Goal: Transaction & Acquisition: Download file/media

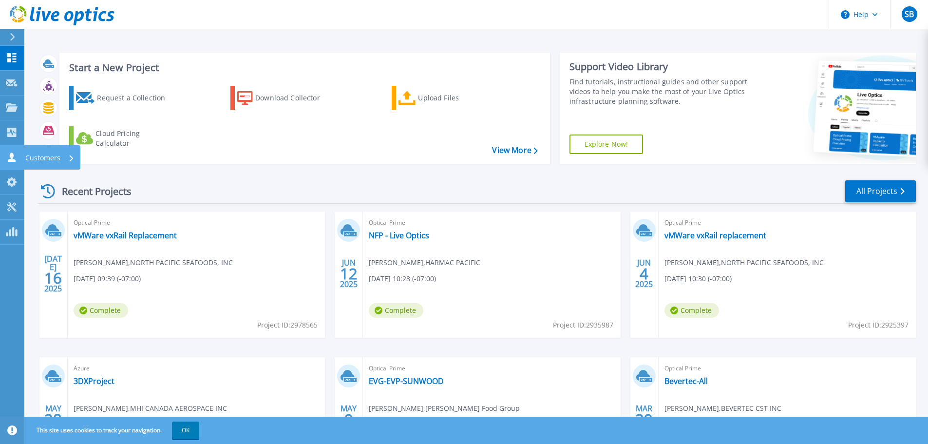
click at [10, 160] on icon at bounding box center [12, 156] width 8 height 9
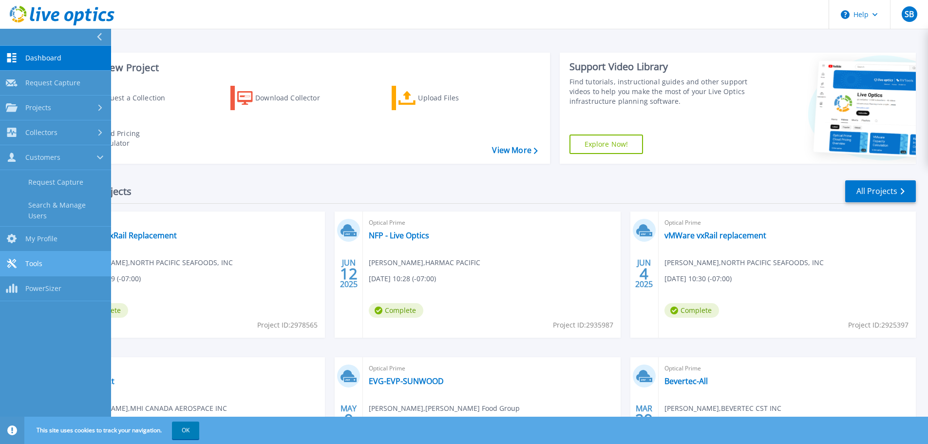
click at [42, 260] on span "Tools" at bounding box center [33, 263] width 17 height 9
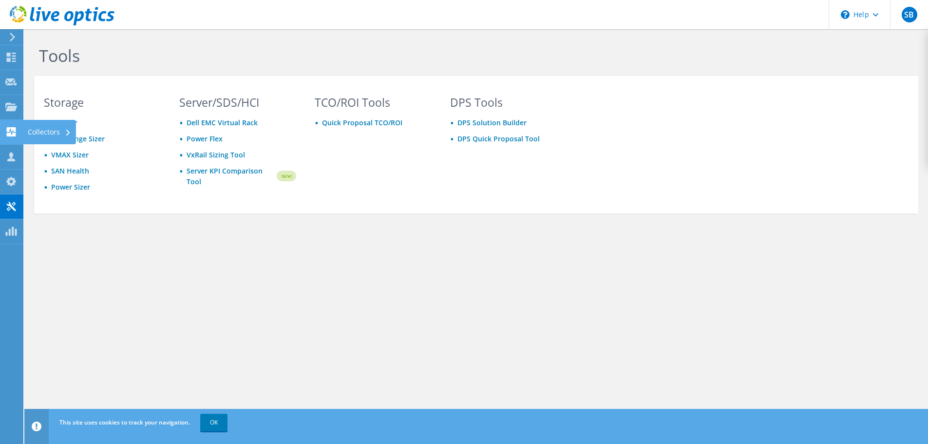
click at [11, 134] on use at bounding box center [11, 131] width 9 height 9
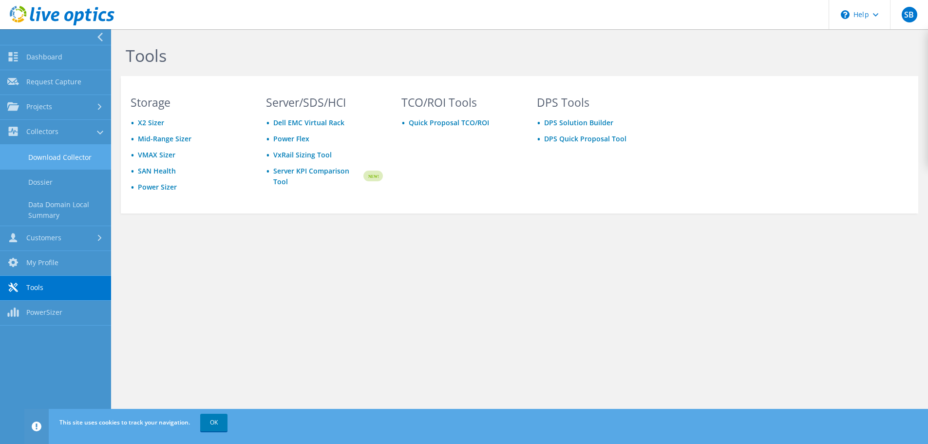
click at [50, 158] on link "Download Collector" at bounding box center [55, 157] width 111 height 25
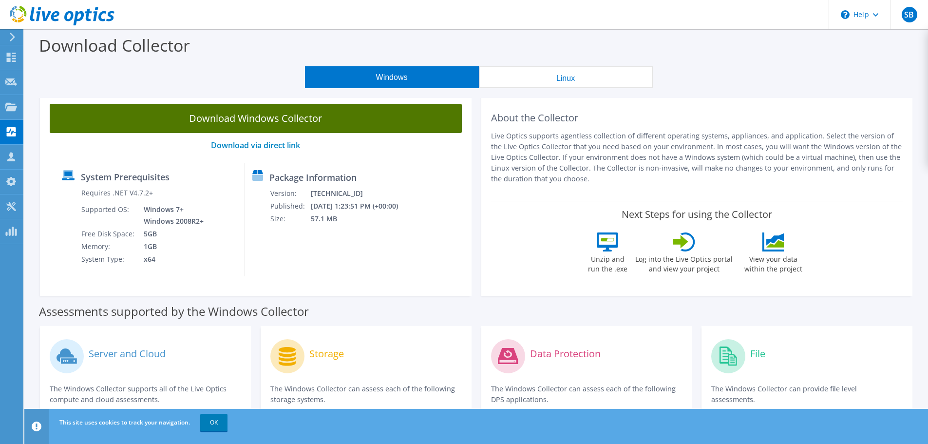
click at [275, 123] on link "Download Windows Collector" at bounding box center [256, 118] width 412 height 29
